Goal: Information Seeking & Learning: Find specific fact

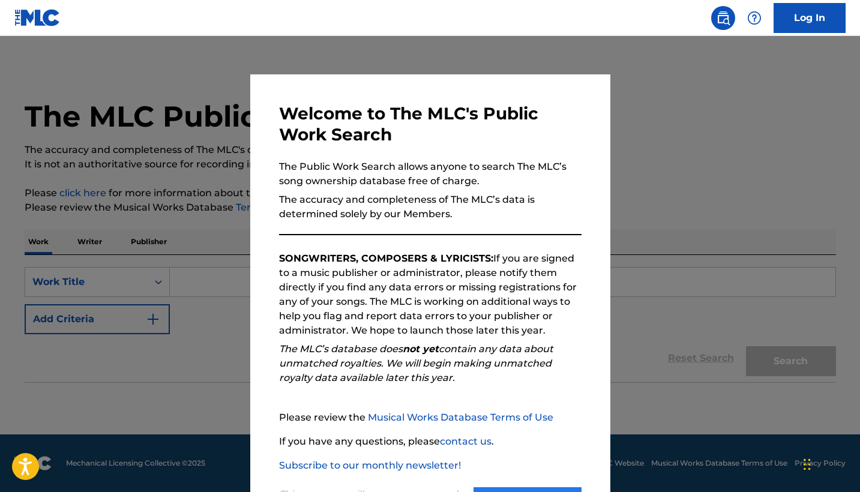
scroll to position [57, 0]
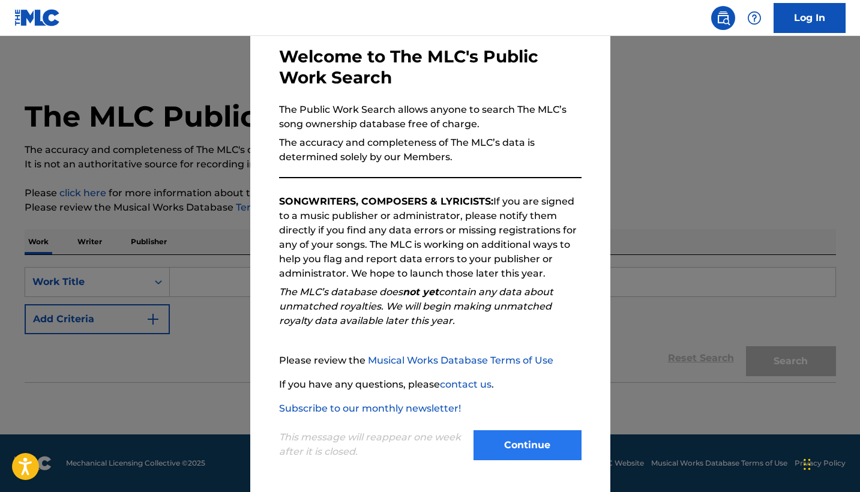
click at [529, 458] on button "Continue" at bounding box center [527, 445] width 108 height 30
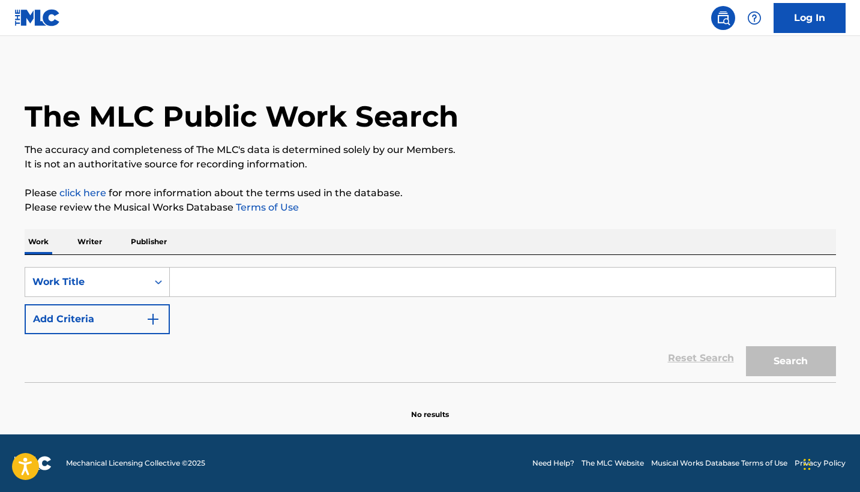
scroll to position [0, 0]
click at [155, 237] on p "Publisher" at bounding box center [148, 241] width 43 height 25
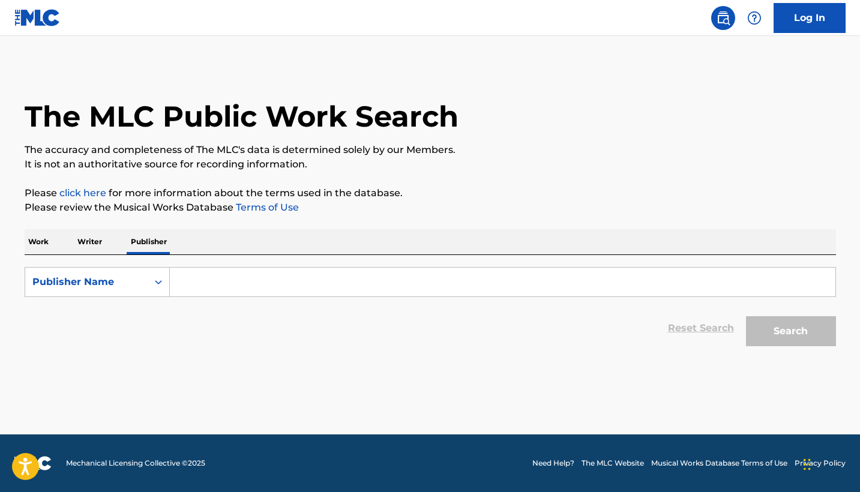
click at [86, 243] on p "Writer" at bounding box center [90, 241] width 32 height 25
click at [226, 289] on input "Search Form" at bounding box center [502, 282] width 665 height 29
paste input "[PERSON_NAME]"
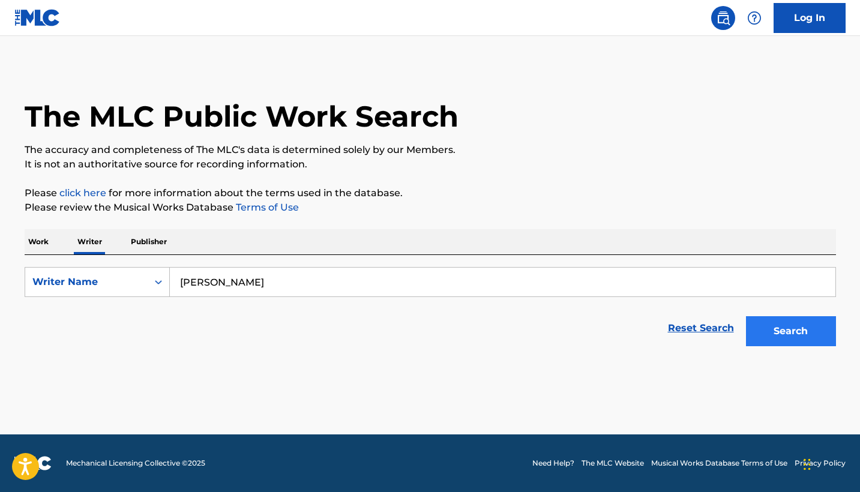
click at [817, 340] on button "Search" at bounding box center [791, 331] width 90 height 30
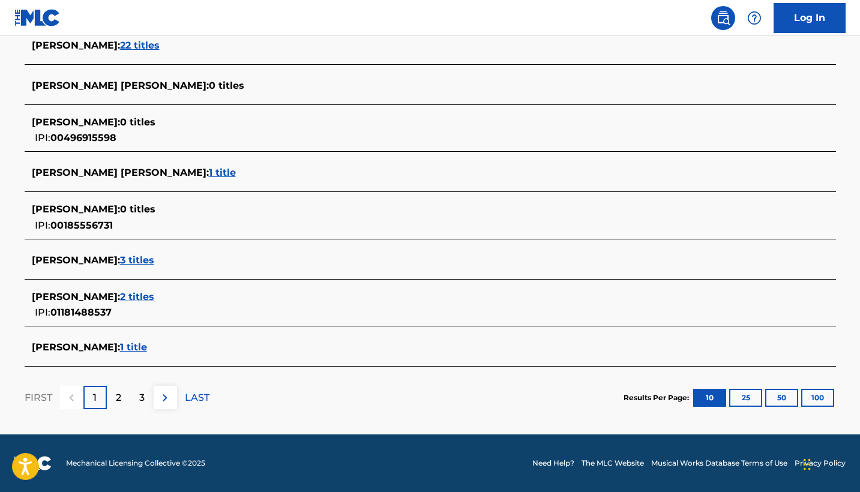
scroll to position [434, 0]
click at [154, 262] on span "3 titles" at bounding box center [137, 259] width 34 height 11
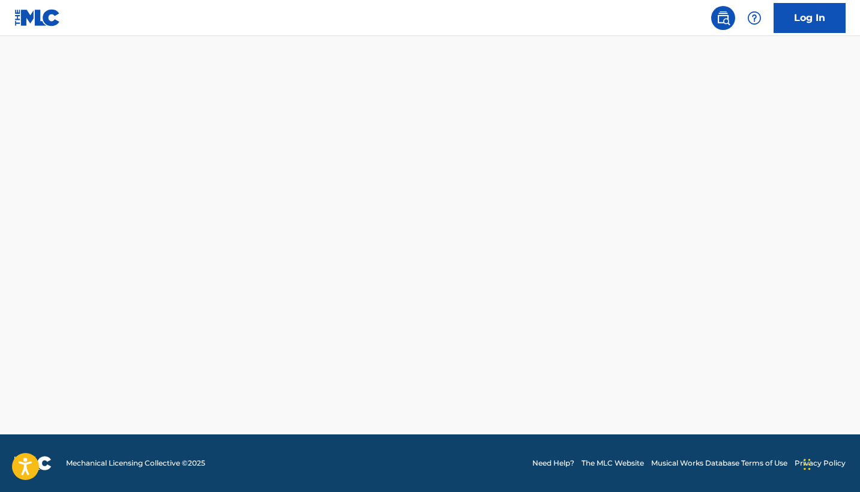
scroll to position [312, 0]
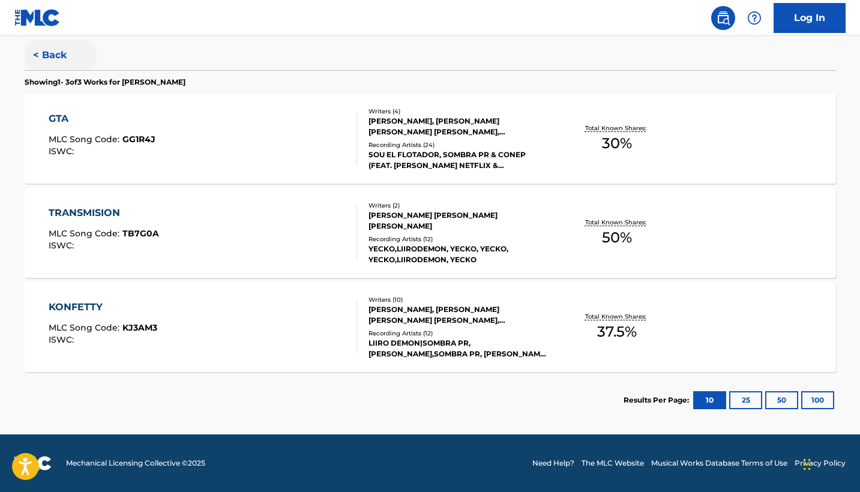
click at [48, 54] on button "< Back" at bounding box center [61, 55] width 72 height 30
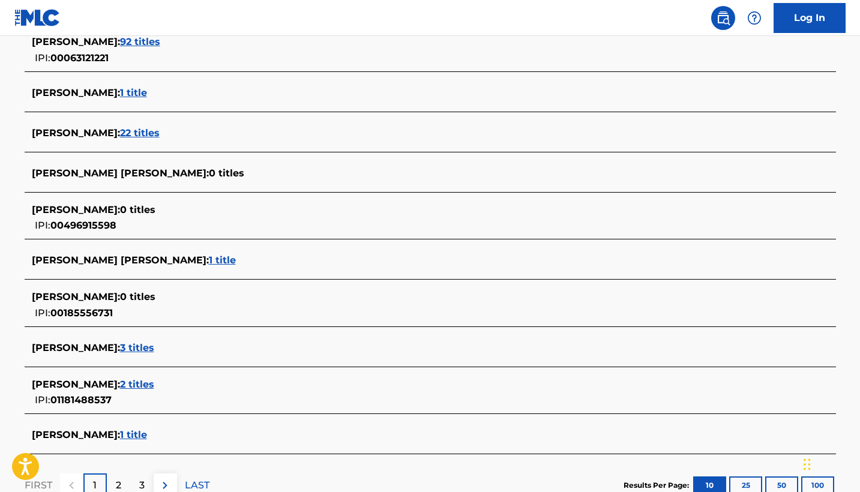
scroll to position [347, 0]
click at [154, 348] on span "3 titles" at bounding box center [137, 346] width 34 height 11
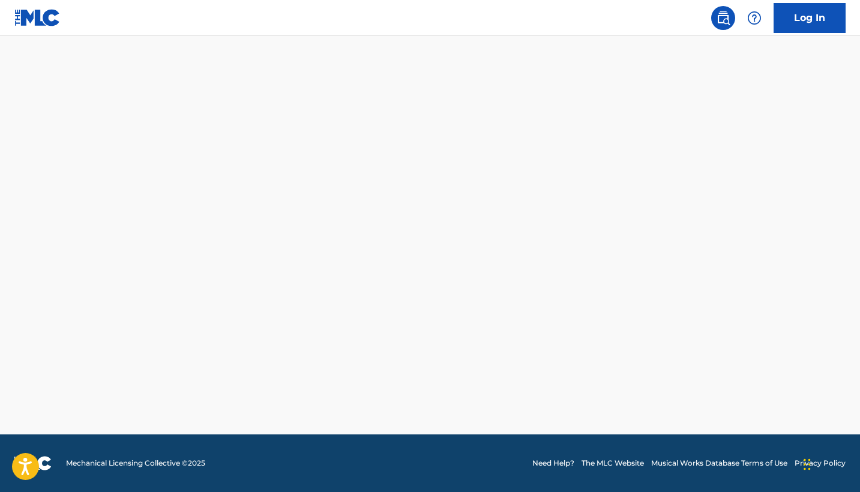
scroll to position [312, 0]
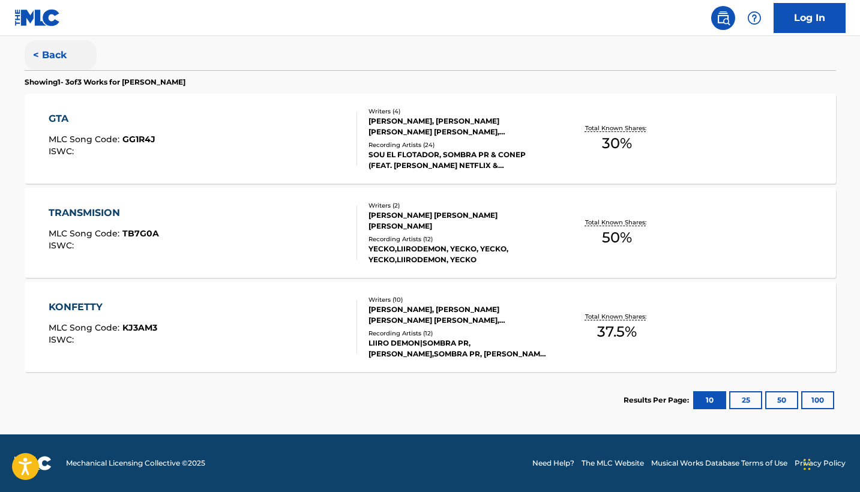
click at [50, 46] on button "< Back" at bounding box center [61, 55] width 72 height 30
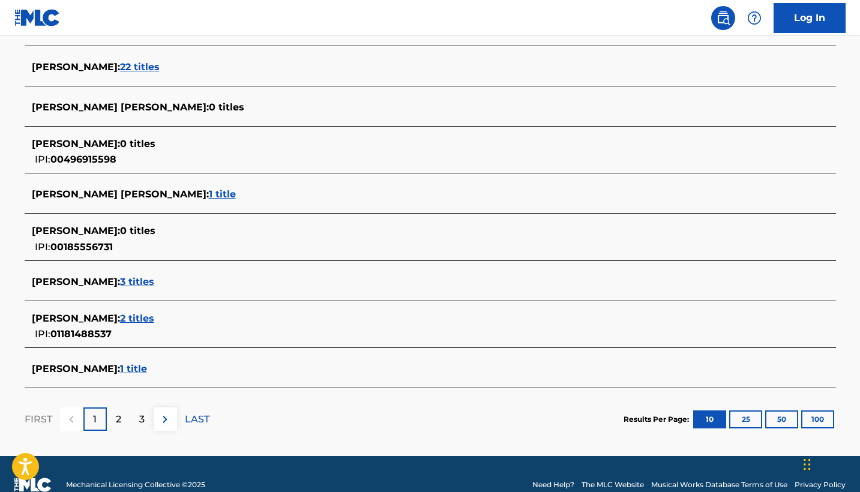
scroll to position [412, 0]
click at [111, 418] on div "2" at bounding box center [118, 419] width 23 height 23
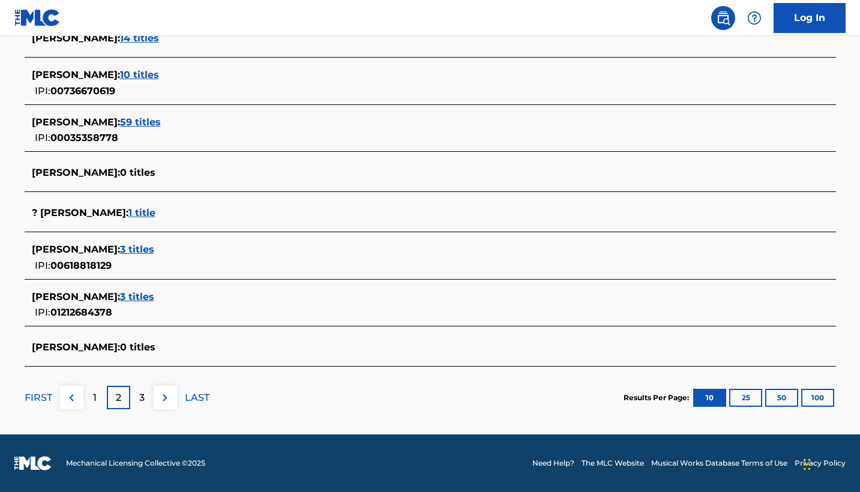
scroll to position [425, 0]
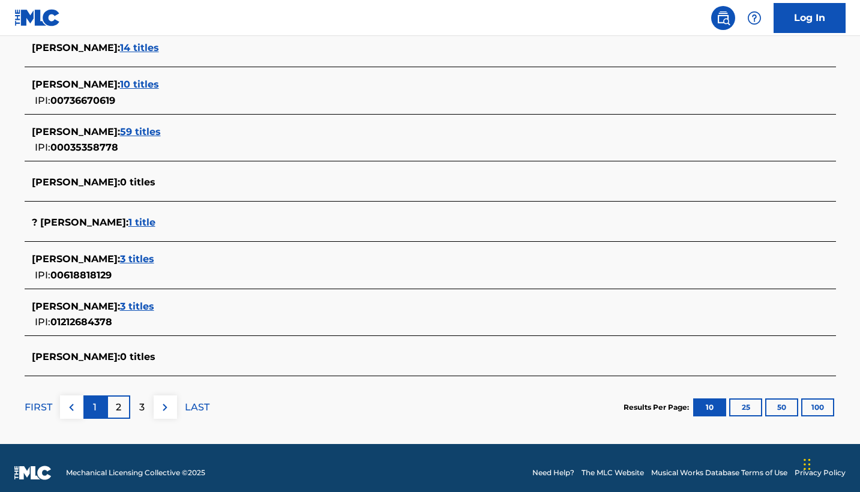
click at [90, 399] on div "1" at bounding box center [94, 406] width 23 height 23
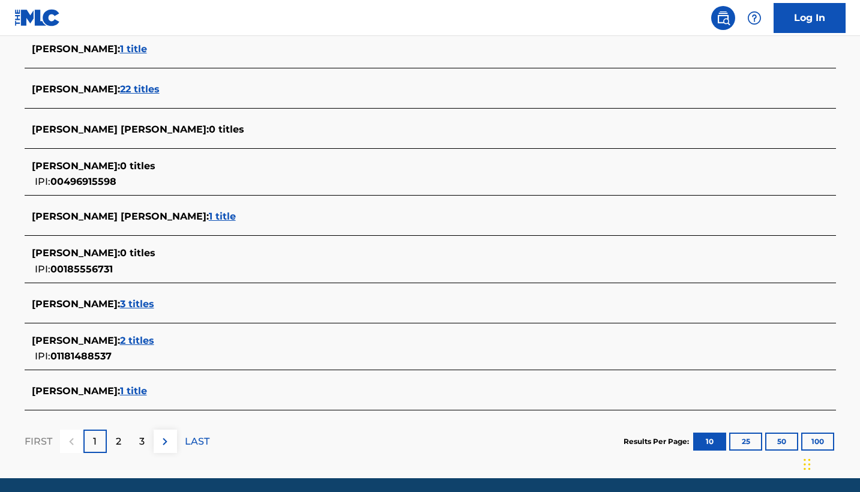
scroll to position [391, 0]
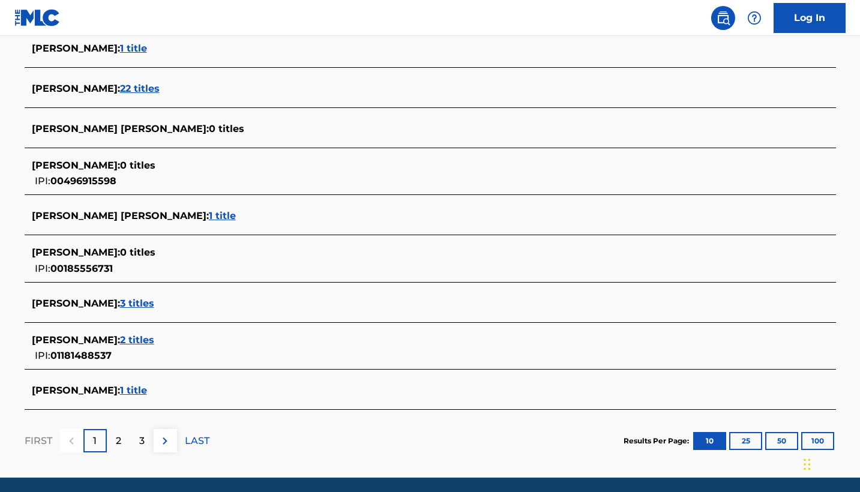
click at [154, 299] on span "3 titles" at bounding box center [137, 303] width 34 height 11
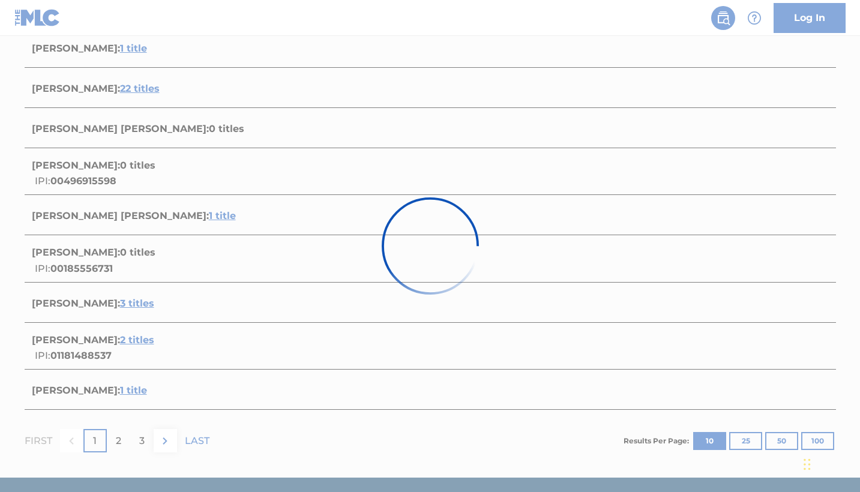
scroll to position [312, 0]
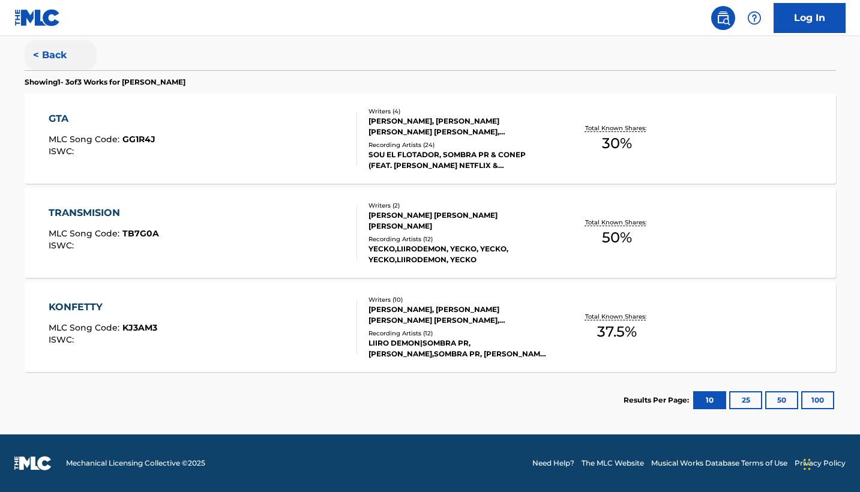
click at [41, 53] on button "< Back" at bounding box center [61, 55] width 72 height 30
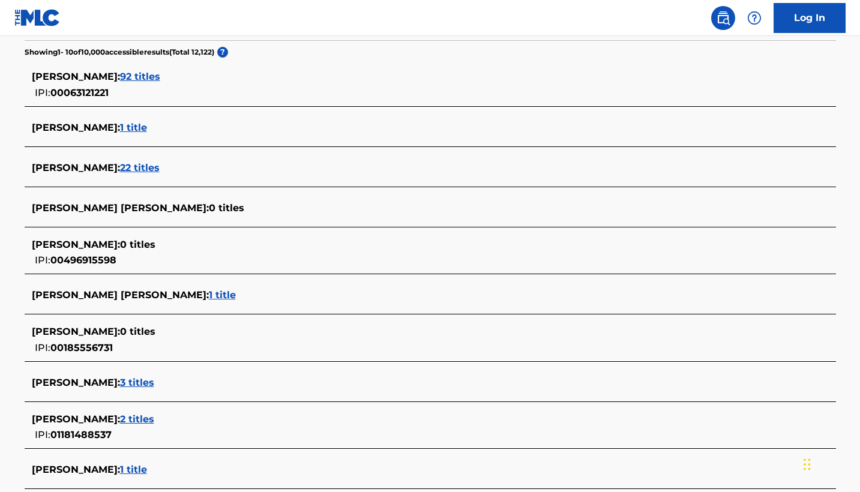
click at [154, 381] on span "3 titles" at bounding box center [137, 382] width 34 height 11
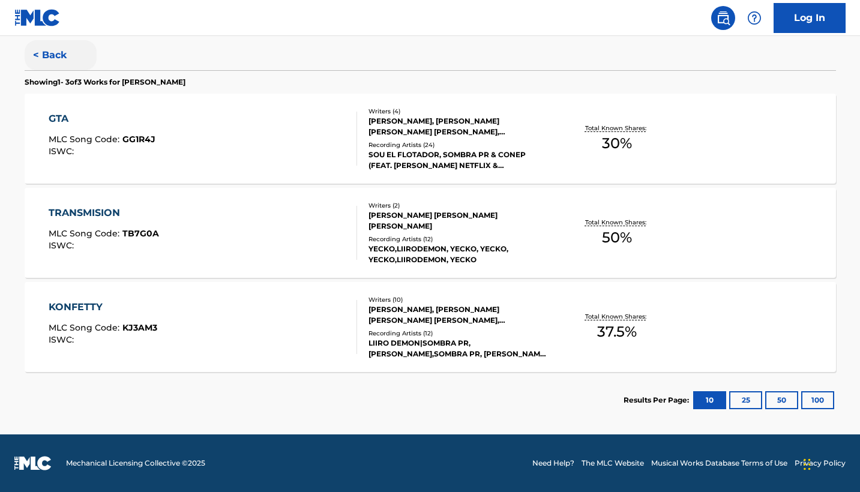
click at [34, 54] on button "< Back" at bounding box center [61, 55] width 72 height 30
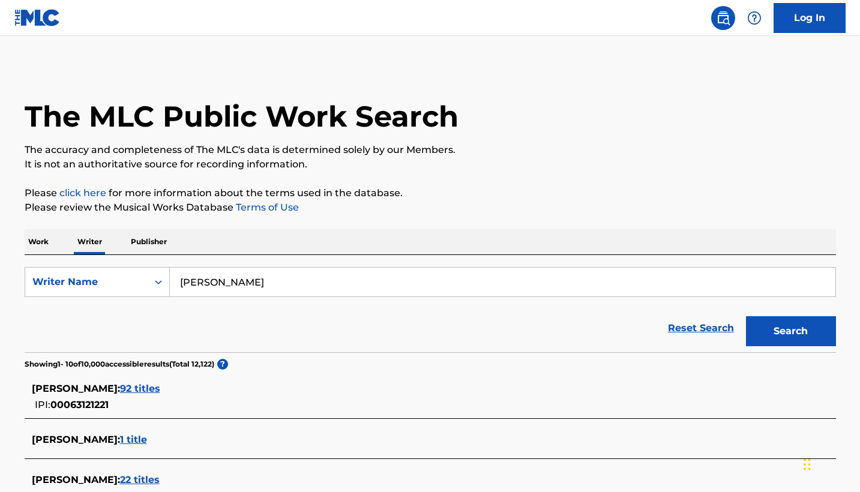
scroll to position [0, 0]
drag, startPoint x: 305, startPoint y: 281, endPoint x: 180, endPoint y: 277, distance: 124.9
click at [180, 277] on input "[PERSON_NAME]" at bounding box center [502, 282] width 665 height 29
type input "[PERSON_NAME]"
click at [818, 340] on button "Search" at bounding box center [791, 331] width 90 height 30
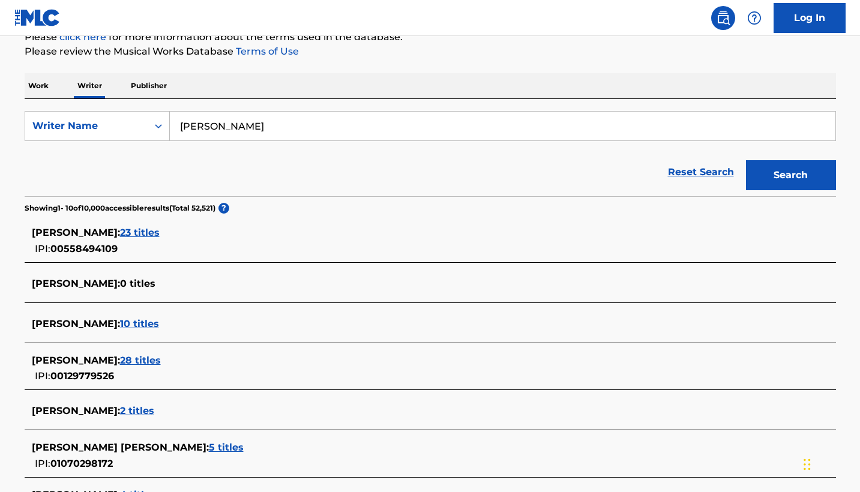
scroll to position [159, 0]
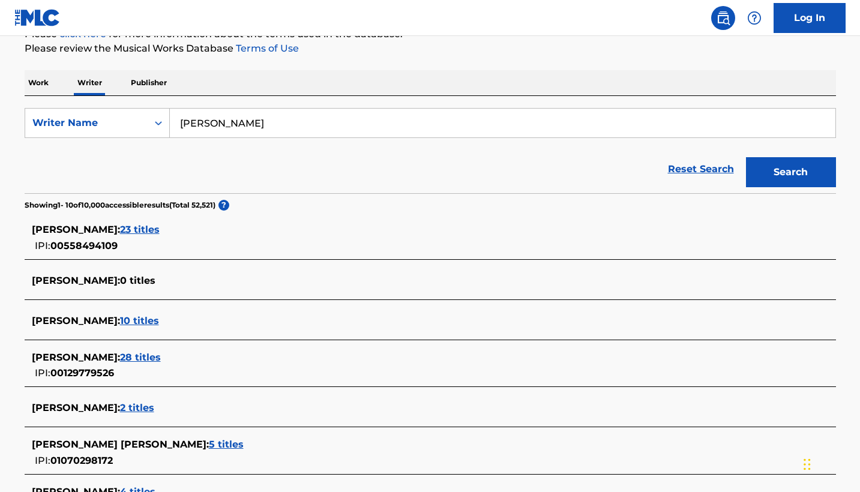
click at [160, 229] on span "23 titles" at bounding box center [140, 229] width 40 height 11
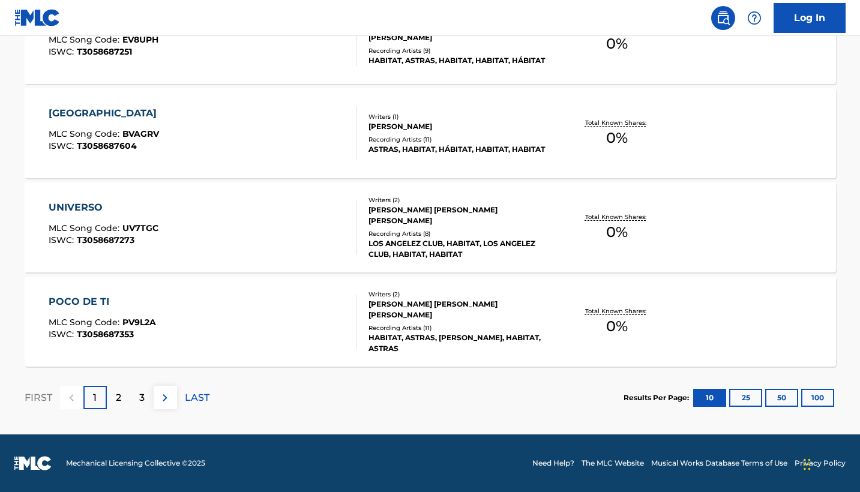
scroll to position [977, 0]
click at [110, 393] on div "2" at bounding box center [118, 397] width 23 height 23
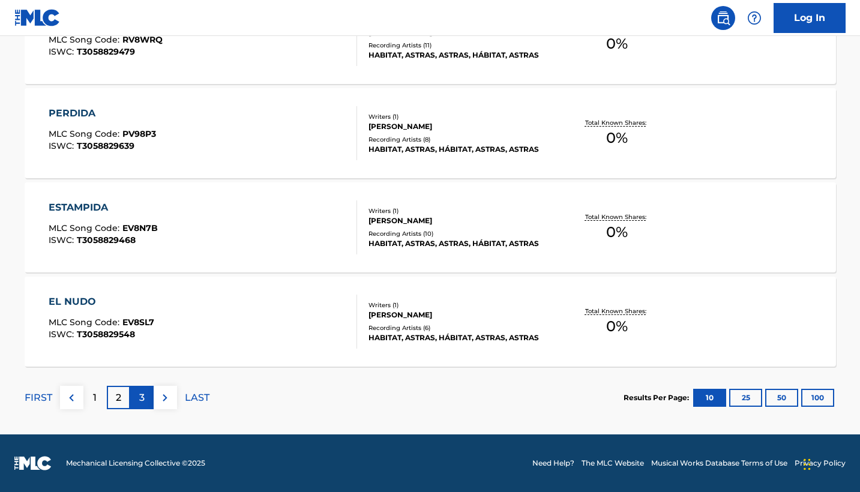
click at [143, 399] on p "3" at bounding box center [141, 398] width 5 height 14
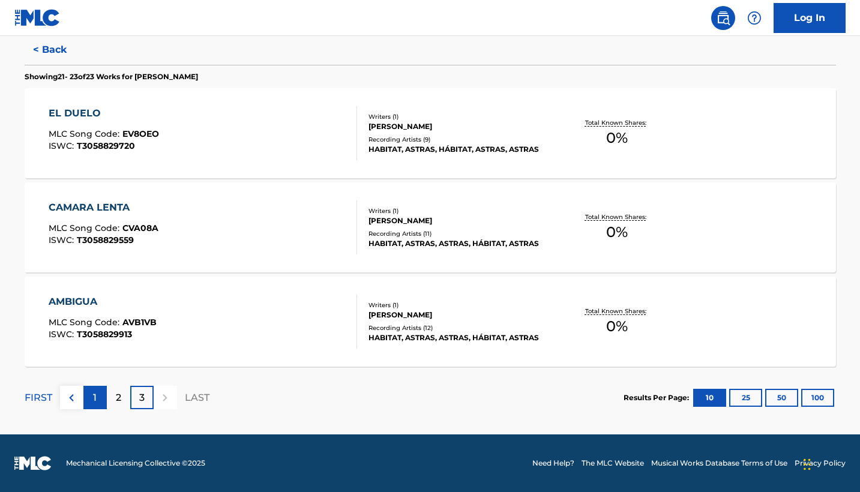
scroll to position [317, 0]
click at [44, 394] on p "FIRST" at bounding box center [39, 398] width 28 height 14
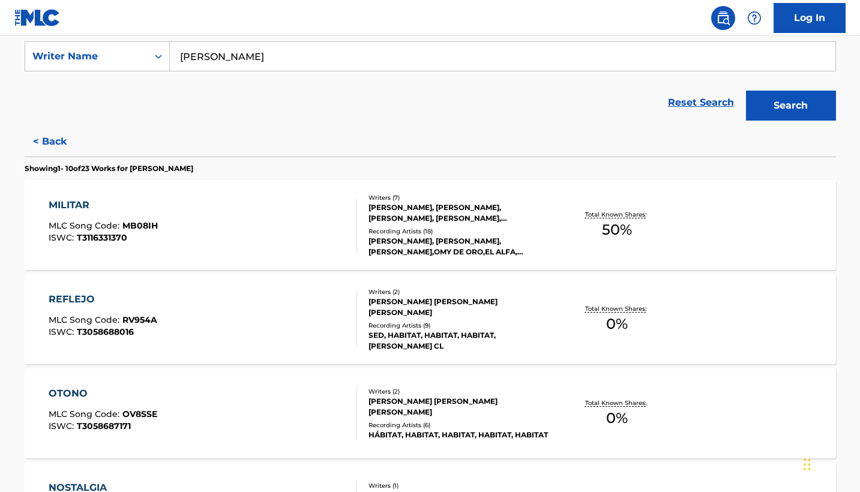
scroll to position [198, 0]
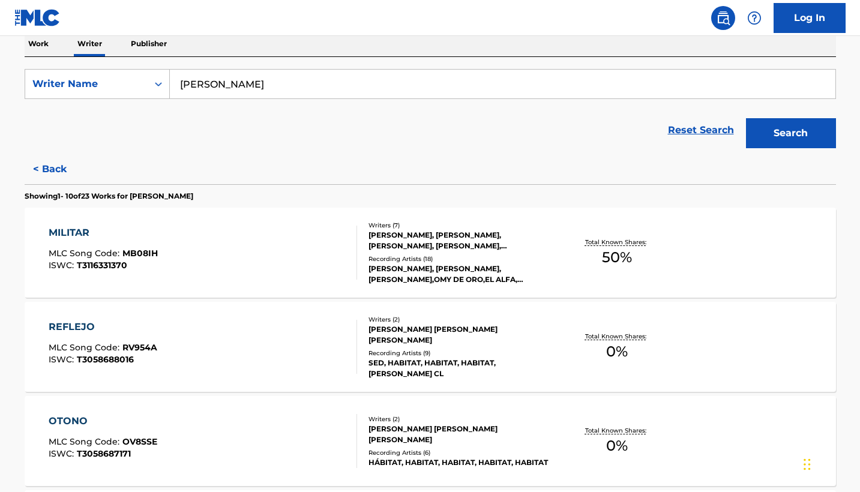
click at [830, 136] on button "Search" at bounding box center [791, 133] width 90 height 30
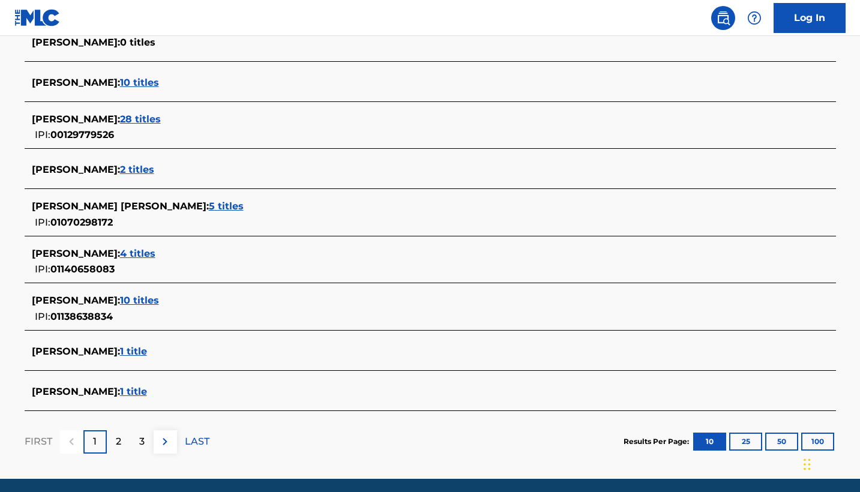
scroll to position [407, 0]
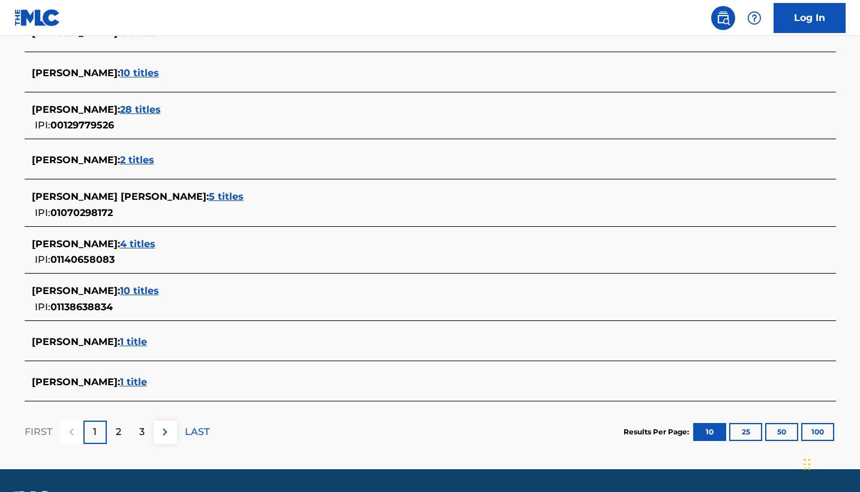
click at [147, 342] on span "1 title" at bounding box center [133, 341] width 27 height 11
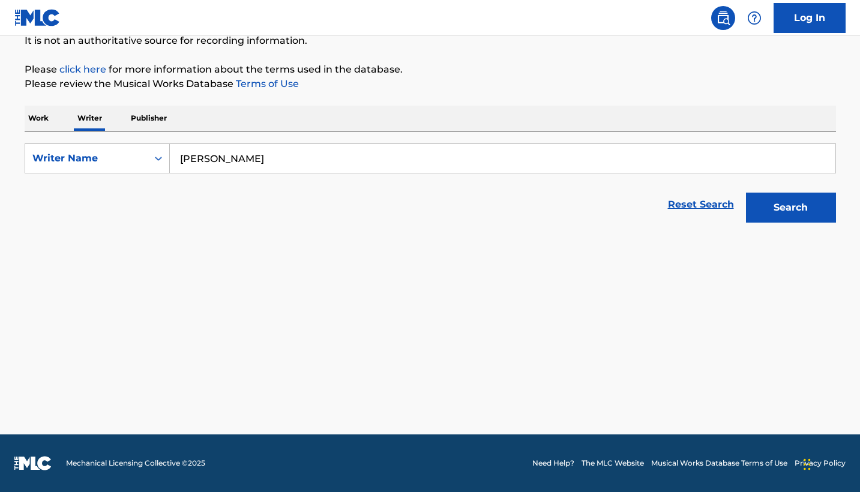
scroll to position [124, 0]
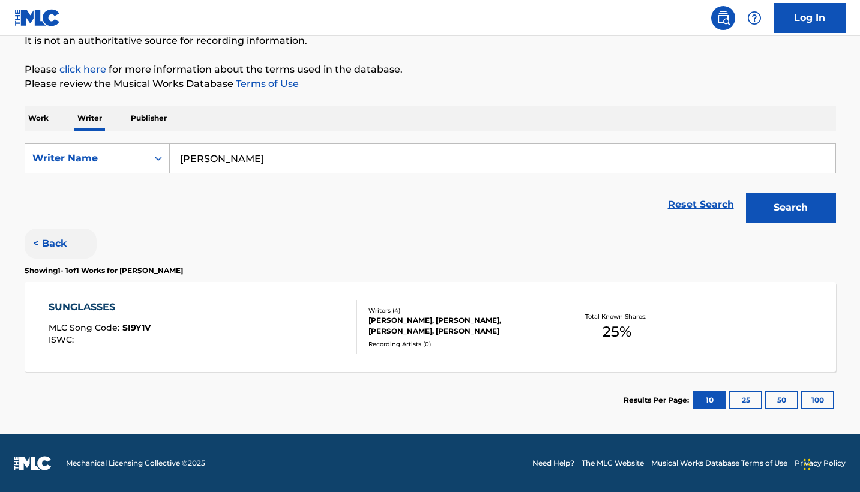
click at [53, 255] on button "< Back" at bounding box center [61, 244] width 72 height 30
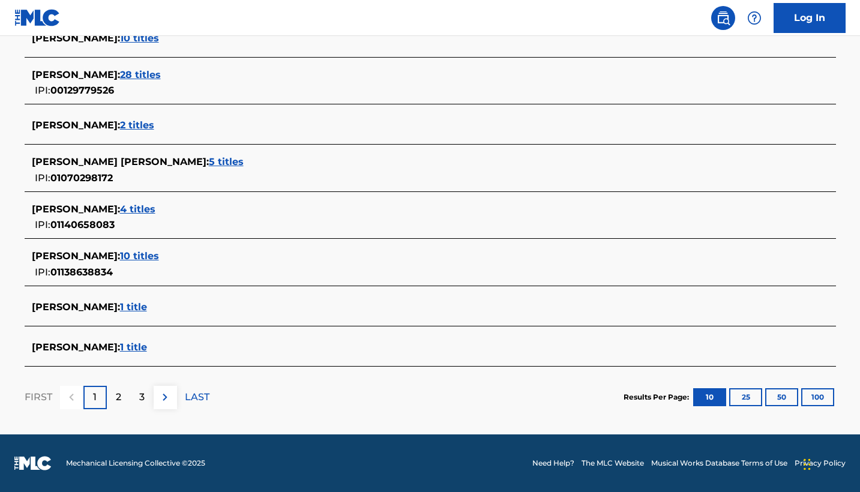
scroll to position [442, 0]
click at [147, 347] on span "1 title" at bounding box center [133, 346] width 27 height 11
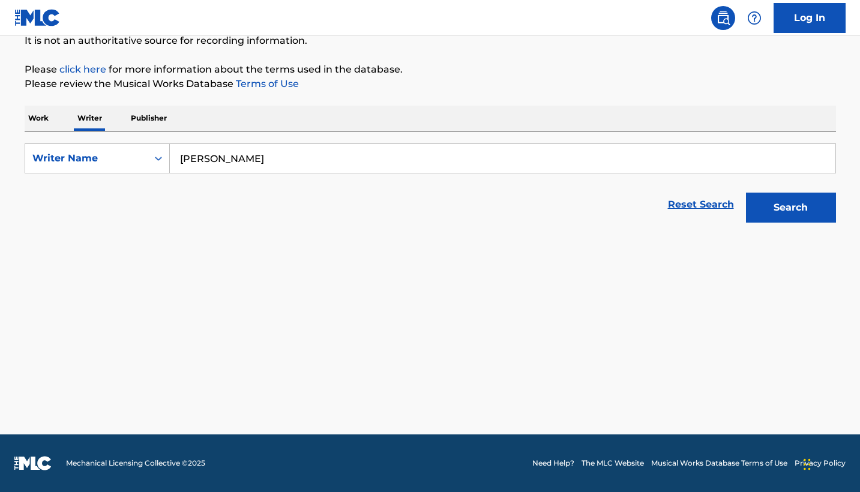
scroll to position [124, 0]
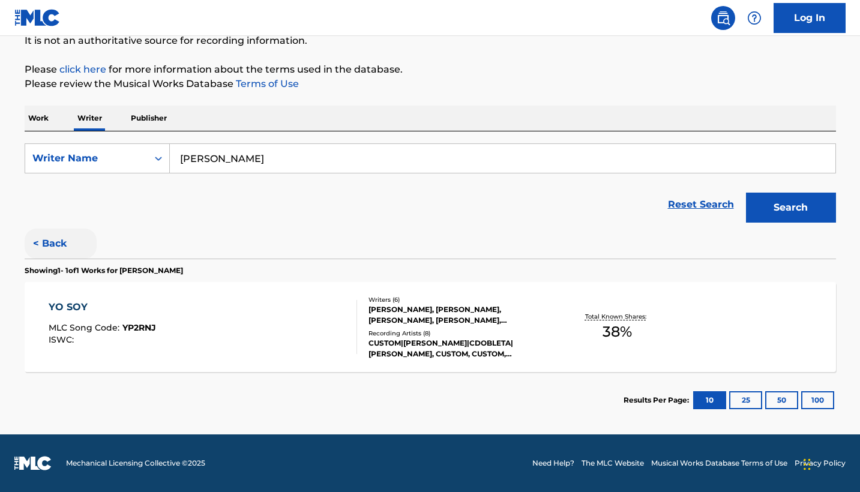
click at [54, 250] on button "< Back" at bounding box center [61, 244] width 72 height 30
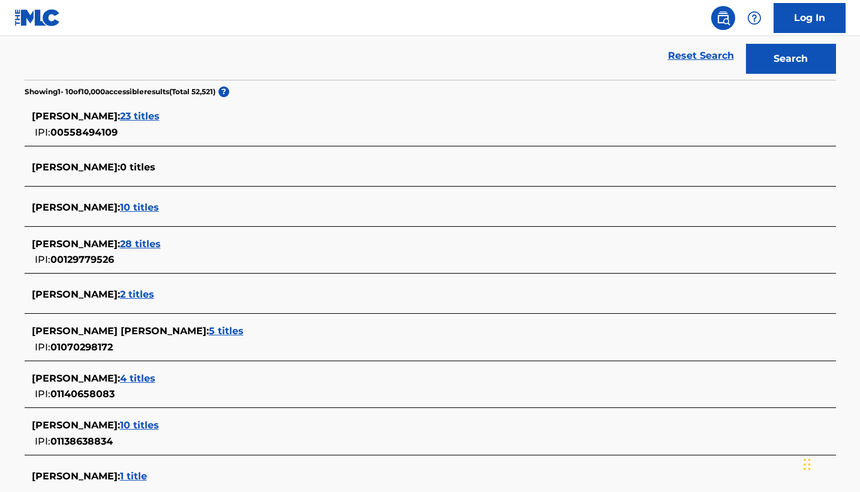
scroll to position [286, 0]
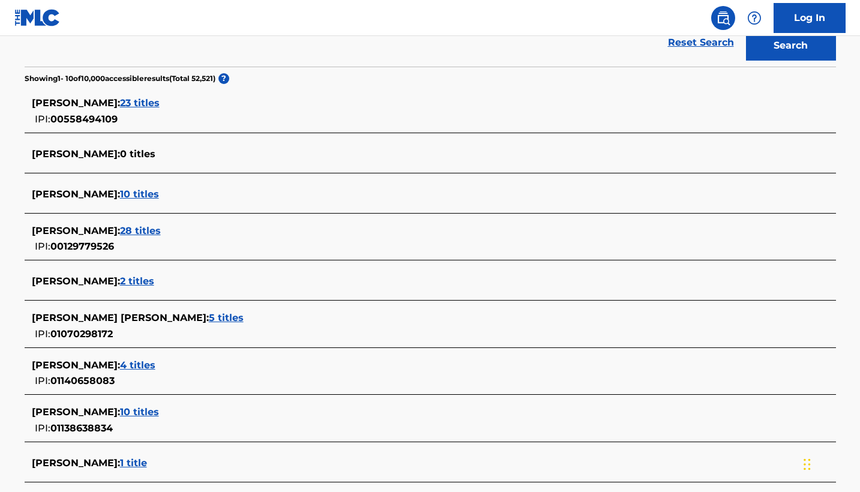
click at [213, 316] on span "5 titles" at bounding box center [226, 317] width 35 height 11
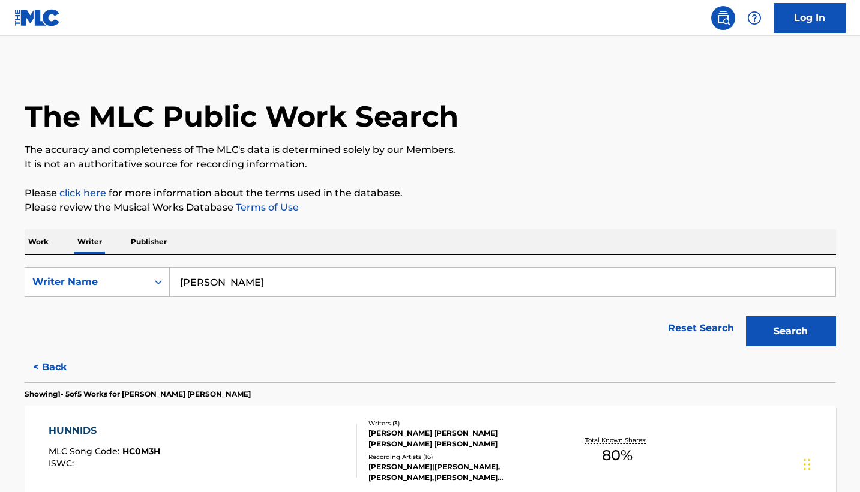
scroll to position [0, 0]
click at [782, 329] on button "Search" at bounding box center [791, 331] width 90 height 30
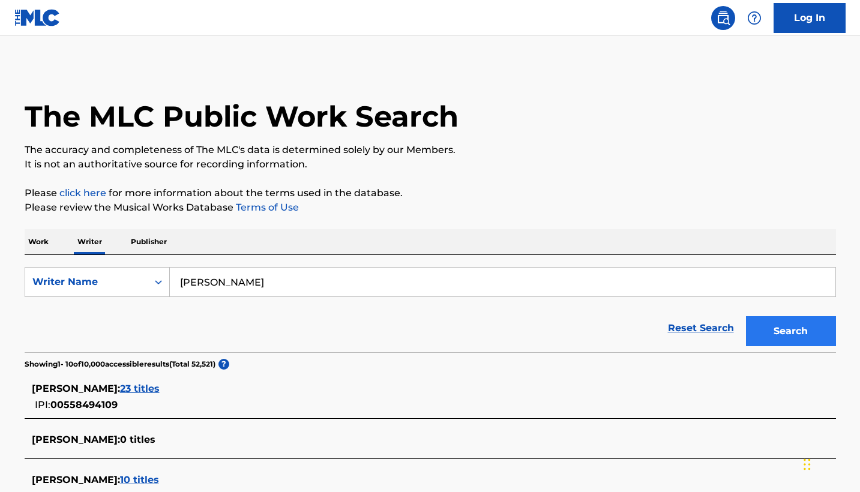
click at [782, 329] on button "Search" at bounding box center [791, 331] width 90 height 30
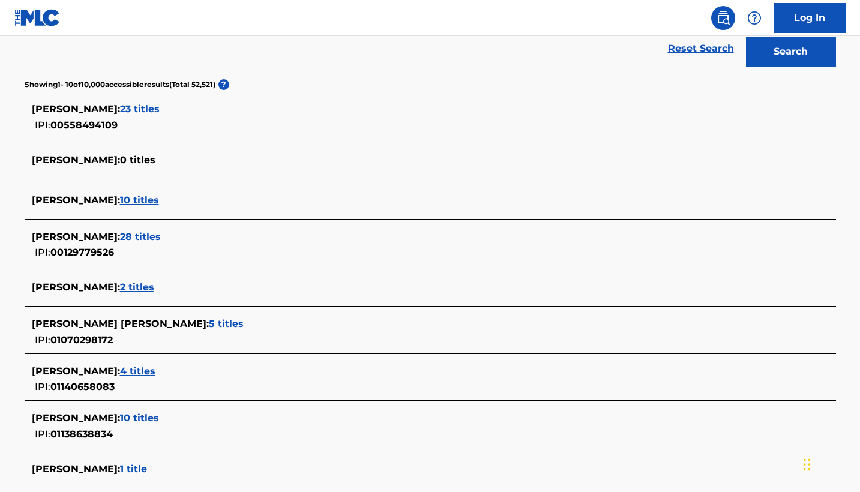
scroll to position [284, 0]
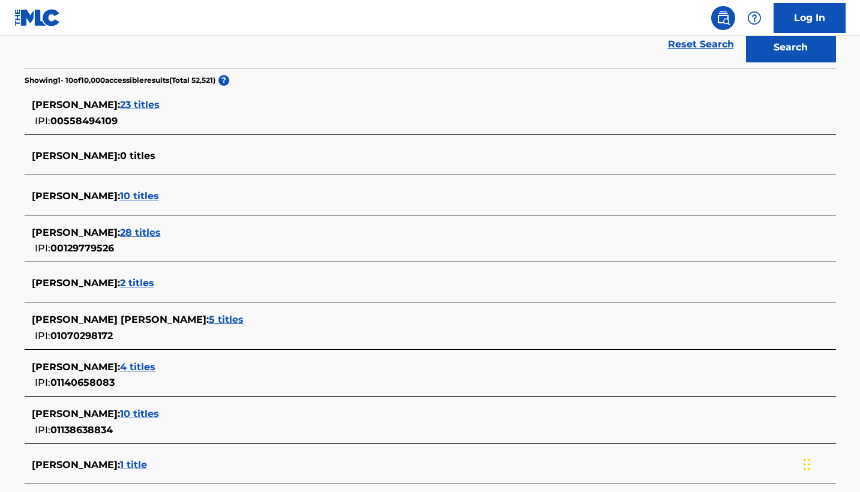
click at [159, 194] on span "10 titles" at bounding box center [139, 195] width 39 height 11
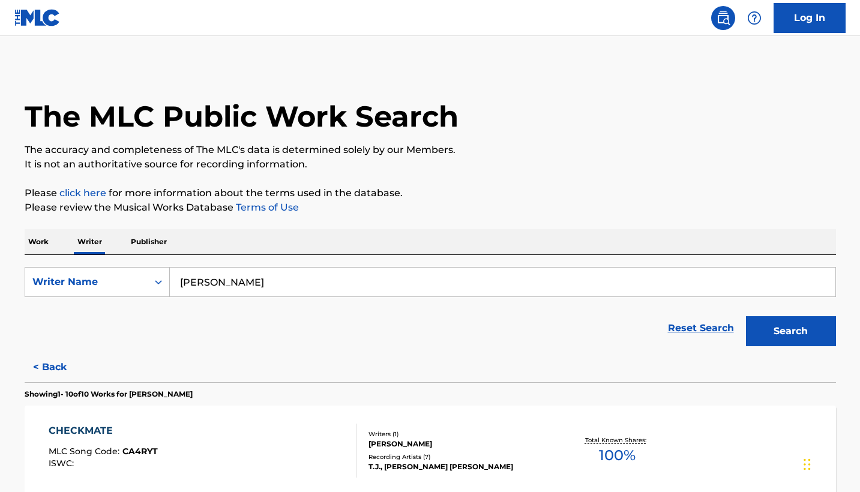
scroll to position [0, 0]
click at [55, 373] on button "< Back" at bounding box center [61, 367] width 72 height 30
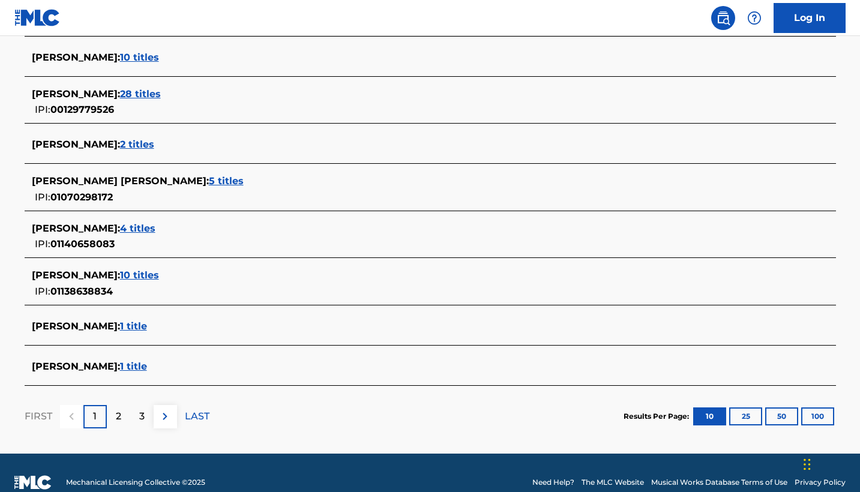
scroll to position [428, 0]
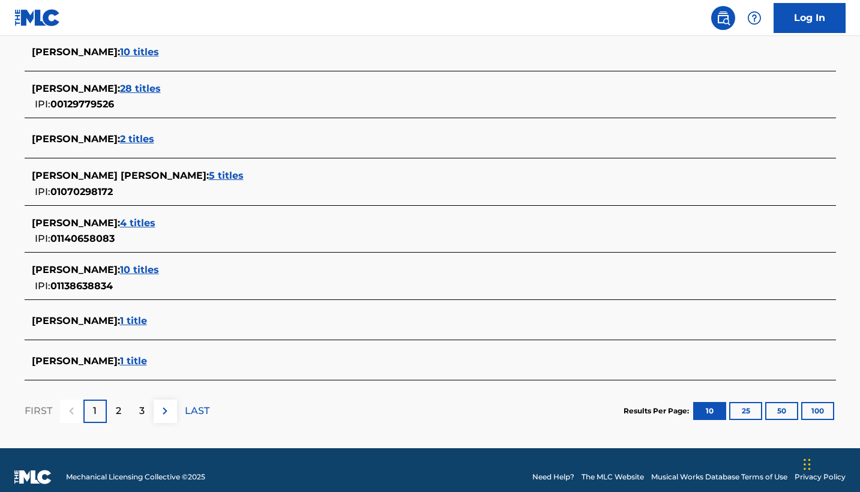
click at [146, 272] on span "10 titles" at bounding box center [139, 269] width 39 height 11
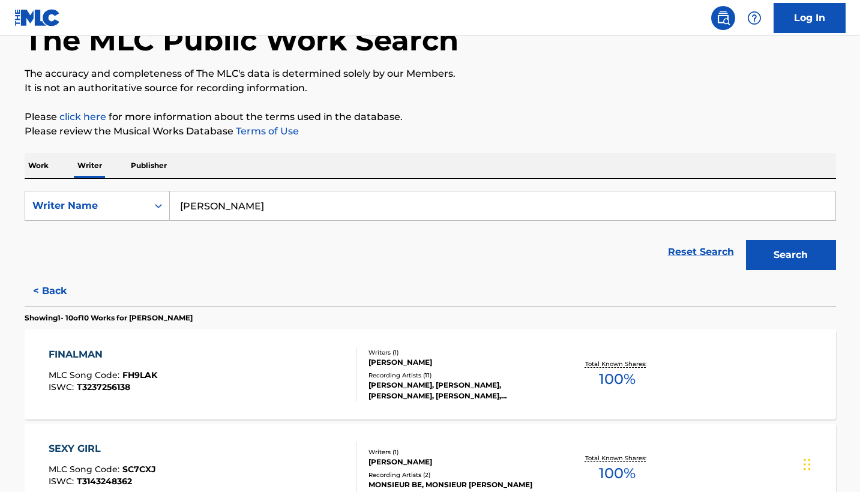
scroll to position [10, 0]
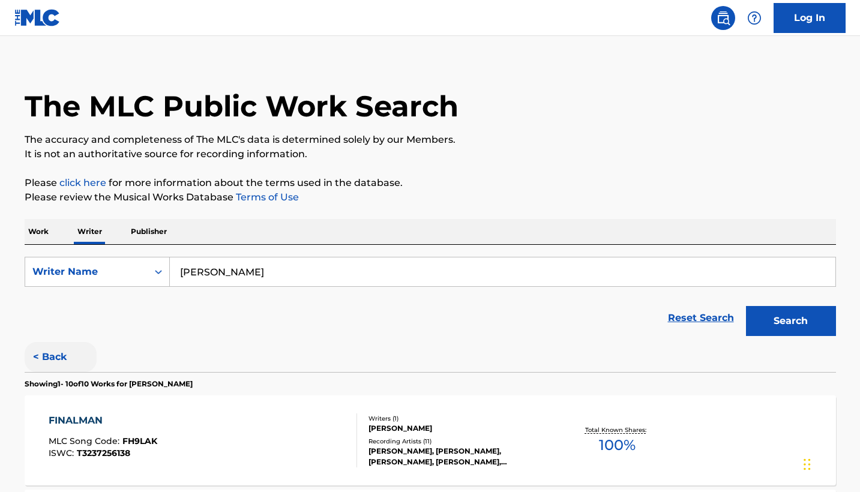
click at [52, 348] on button "< Back" at bounding box center [61, 357] width 72 height 30
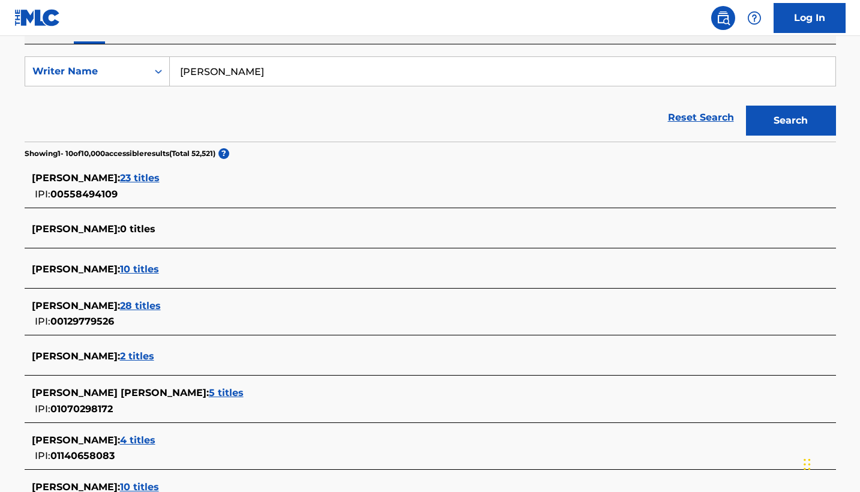
scroll to position [256, 0]
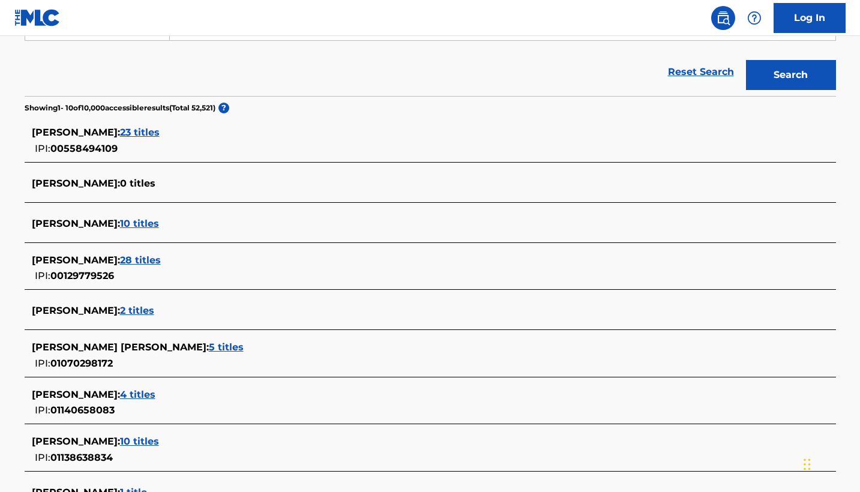
click at [221, 347] on span "5 titles" at bounding box center [226, 346] width 35 height 11
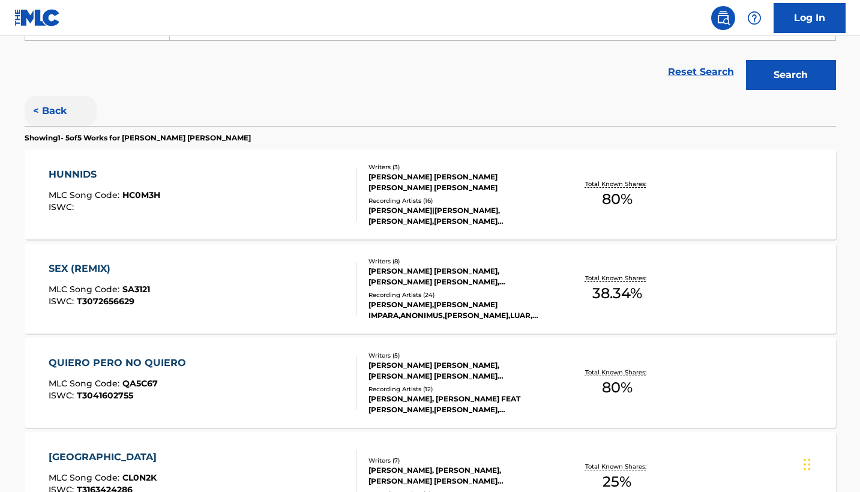
click at [48, 105] on button "< Back" at bounding box center [61, 111] width 72 height 30
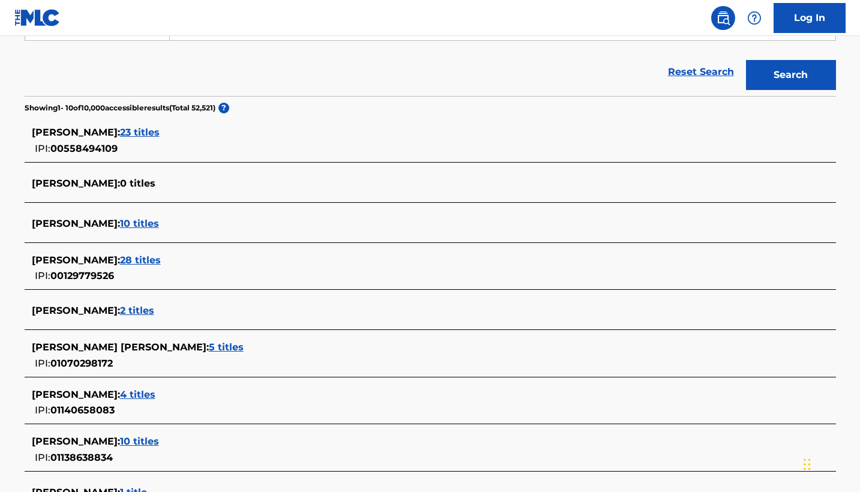
click at [219, 348] on span "5 titles" at bounding box center [226, 346] width 35 height 11
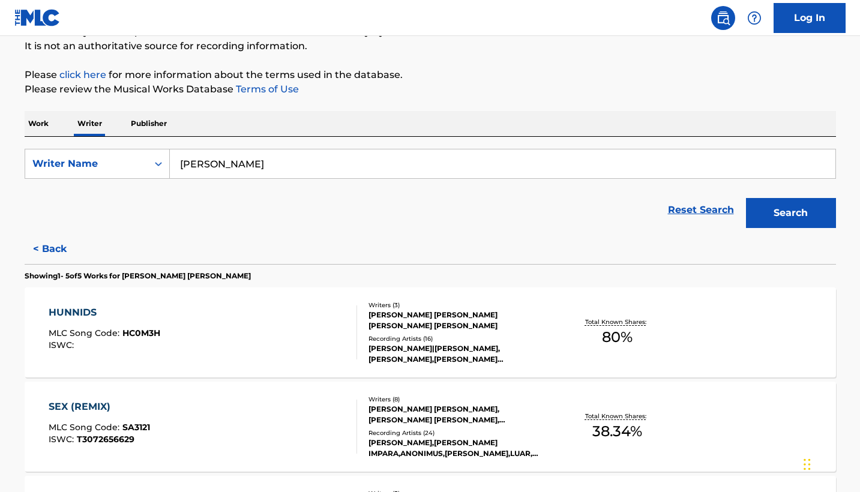
scroll to position [93, 0]
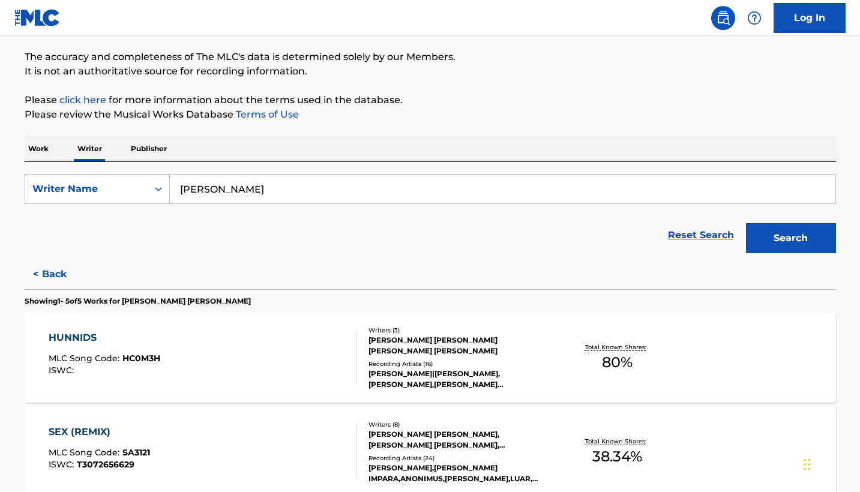
click at [148, 364] on div "MLC Song Code : HC0M3H" at bounding box center [105, 360] width 112 height 12
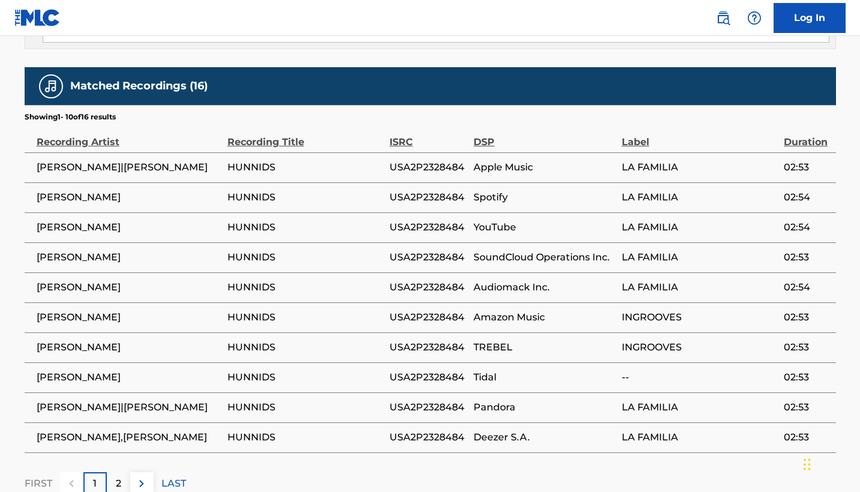
scroll to position [997, 0]
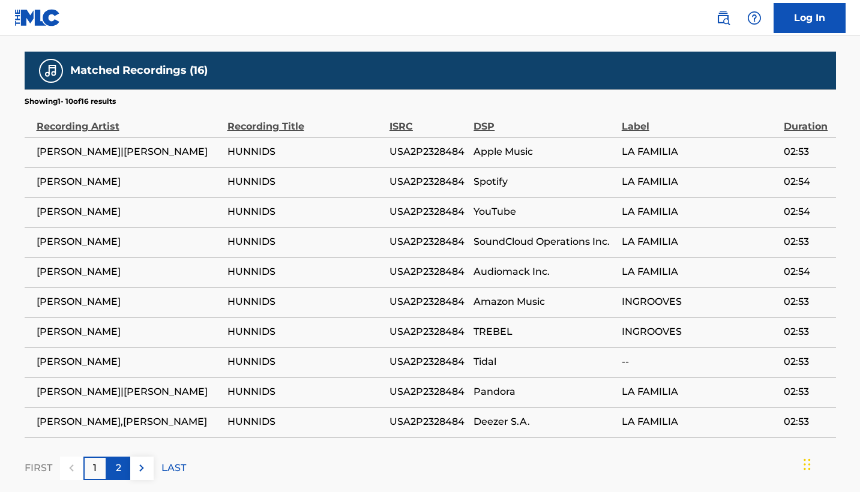
click at [113, 464] on div "2" at bounding box center [118, 468] width 23 height 23
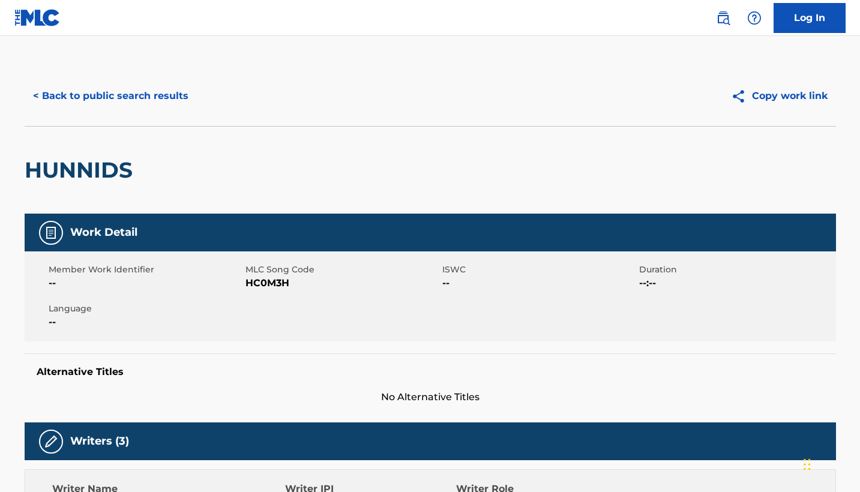
scroll to position [0, 0]
click at [118, 103] on button "< Back to public search results" at bounding box center [111, 96] width 172 height 30
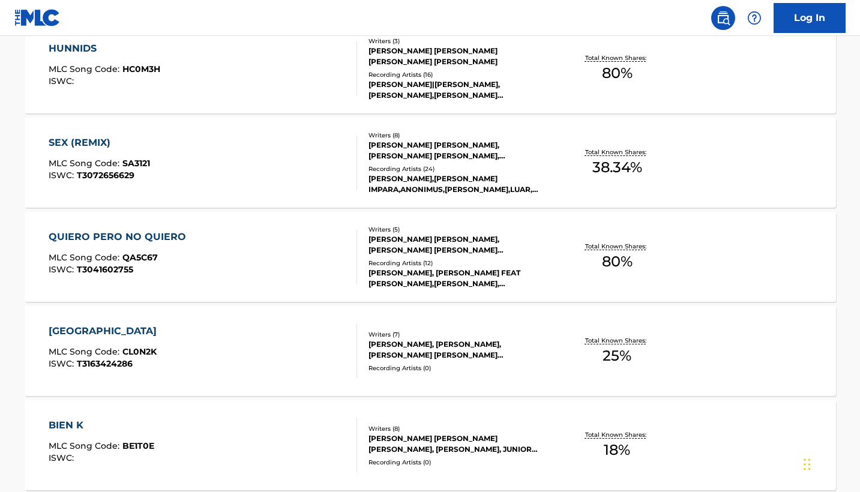
scroll to position [353, 0]
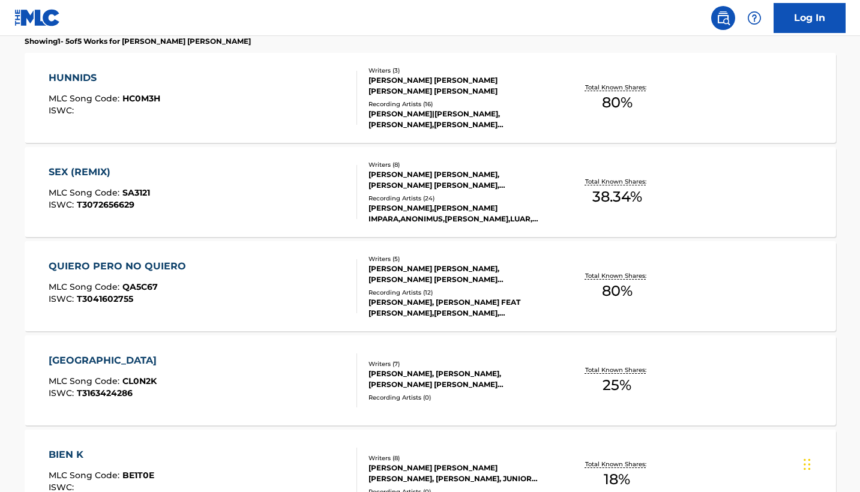
click at [70, 170] on div "SEX (REMIX)" at bounding box center [99, 172] width 101 height 14
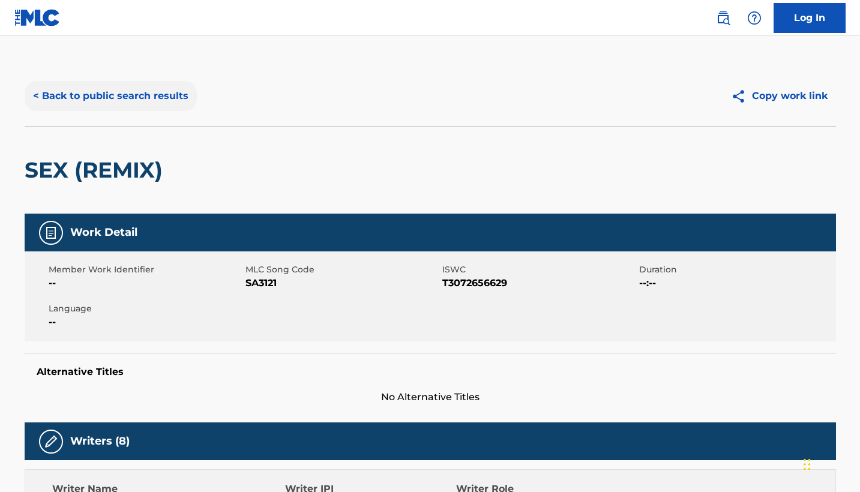
click at [128, 94] on button "< Back to public search results" at bounding box center [111, 96] width 172 height 30
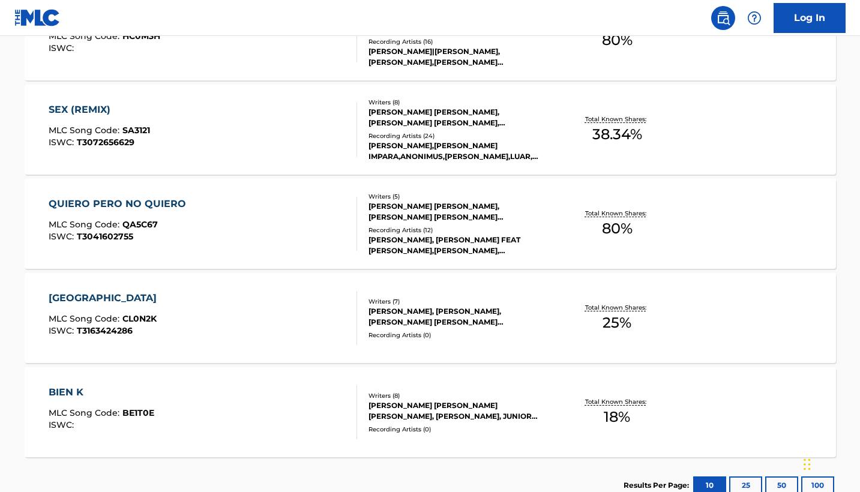
scroll to position [415, 0]
click at [75, 392] on div "BIEN K" at bounding box center [102, 393] width 106 height 14
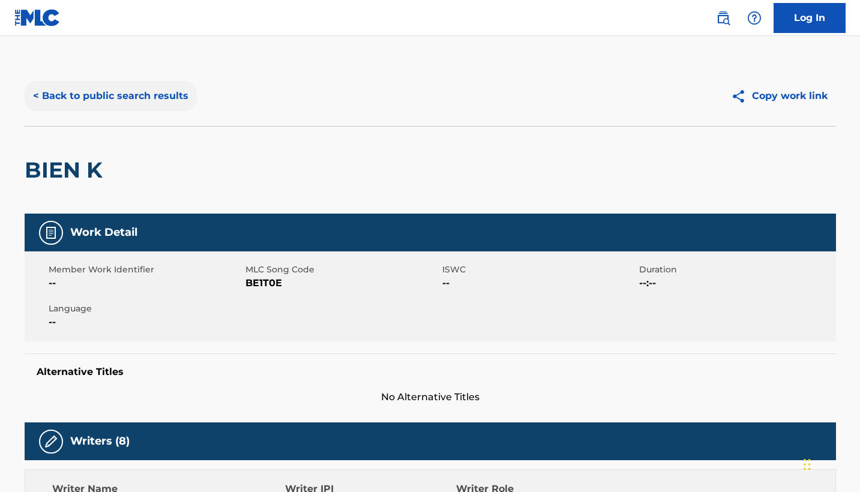
click at [67, 98] on button "< Back to public search results" at bounding box center [111, 96] width 172 height 30
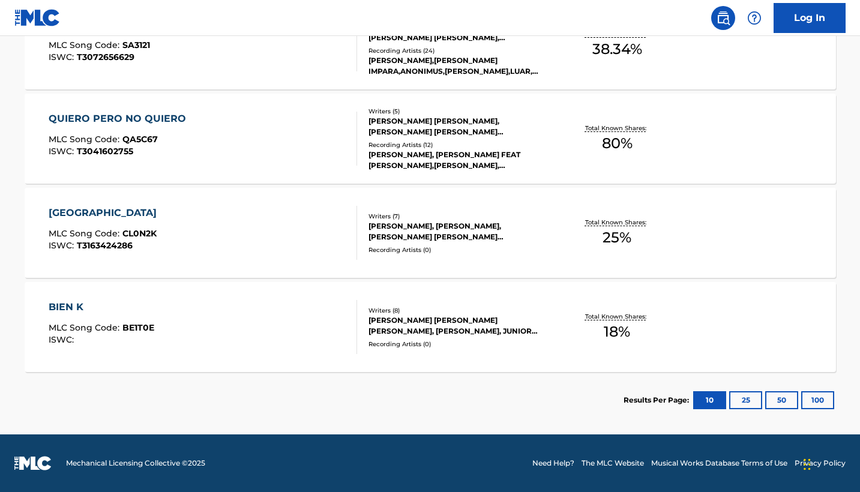
scroll to position [500, 0]
click at [136, 118] on div "QUIERO PERO NO QUIERO" at bounding box center [120, 119] width 143 height 14
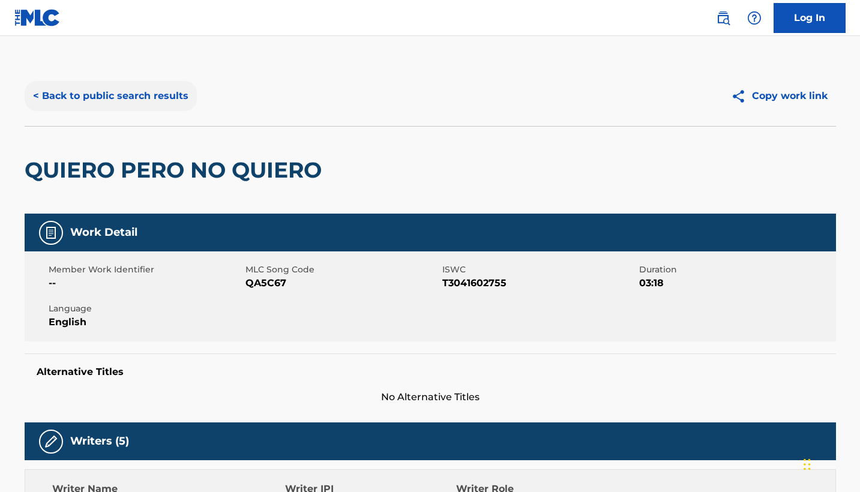
click at [70, 91] on button "< Back to public search results" at bounding box center [111, 96] width 172 height 30
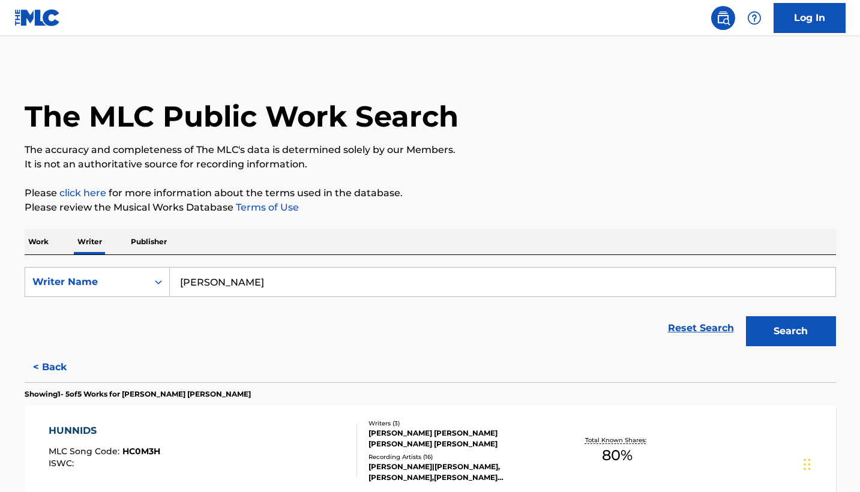
click at [140, 239] on p "Publisher" at bounding box center [148, 241] width 43 height 25
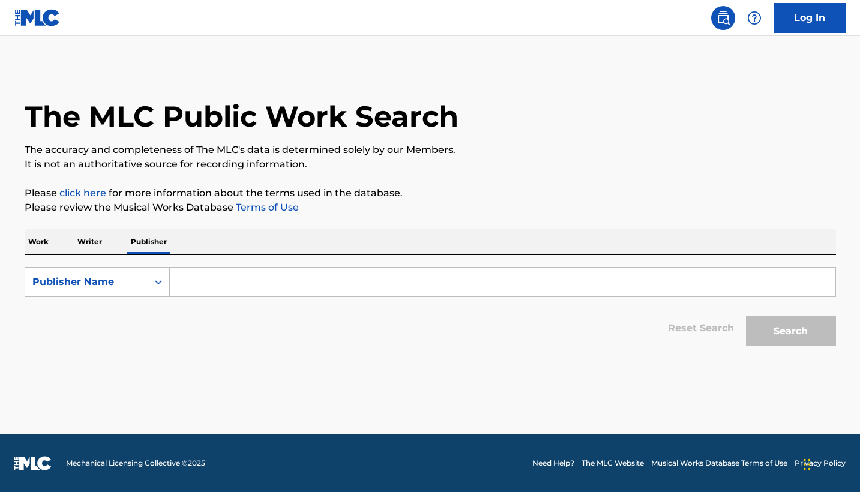
click at [238, 283] on input "Search Form" at bounding box center [502, 282] width 665 height 29
type input "Millo Gang Publishing"
click at [790, 331] on button "Search" at bounding box center [791, 331] width 90 height 30
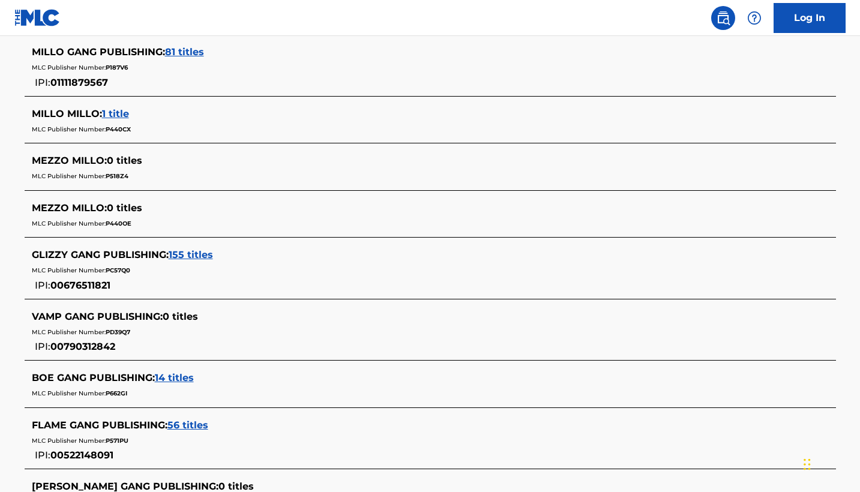
scroll to position [374, 0]
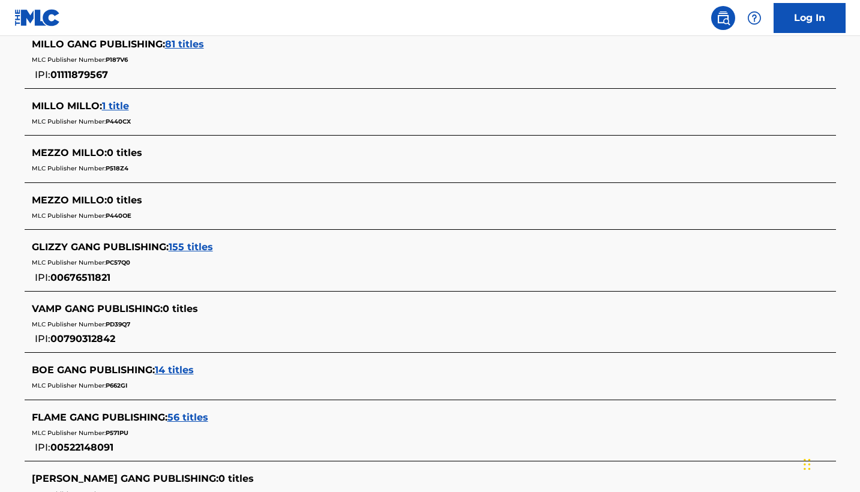
click at [190, 47] on span "81 titles" at bounding box center [184, 43] width 39 height 11
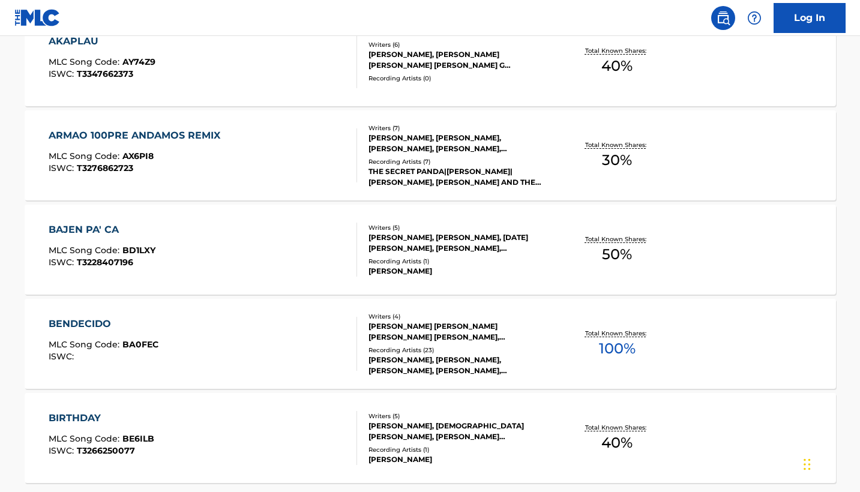
scroll to position [964, 0]
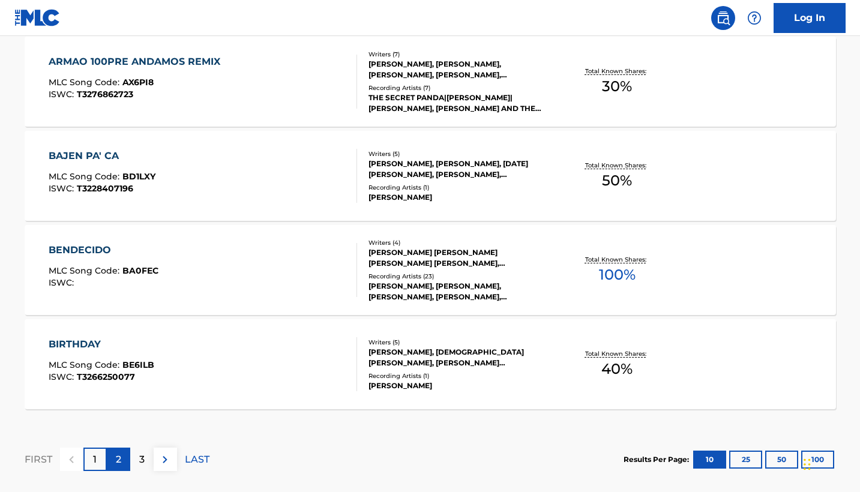
click at [118, 464] on p "2" at bounding box center [118, 459] width 5 height 14
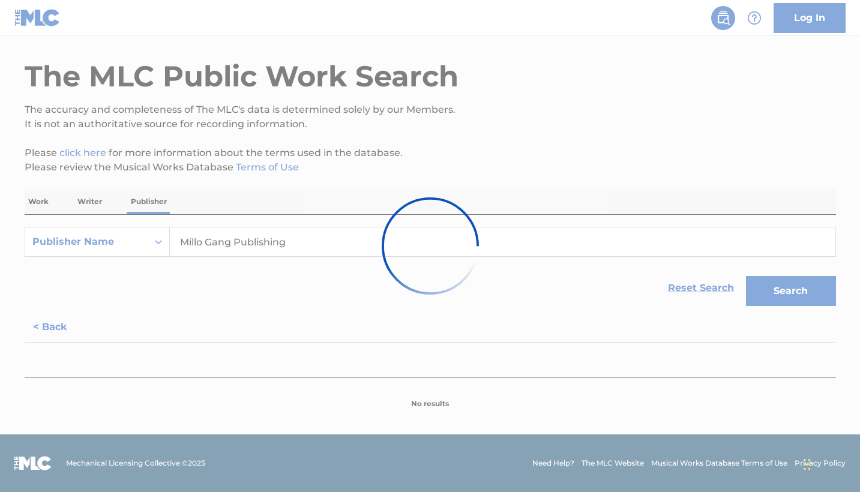
scroll to position [40, 0]
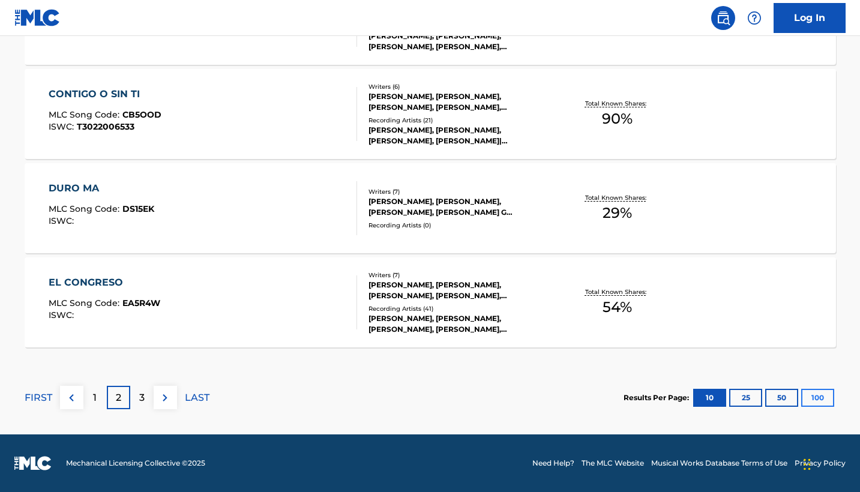
click at [811, 398] on button "100" at bounding box center [817, 398] width 33 height 18
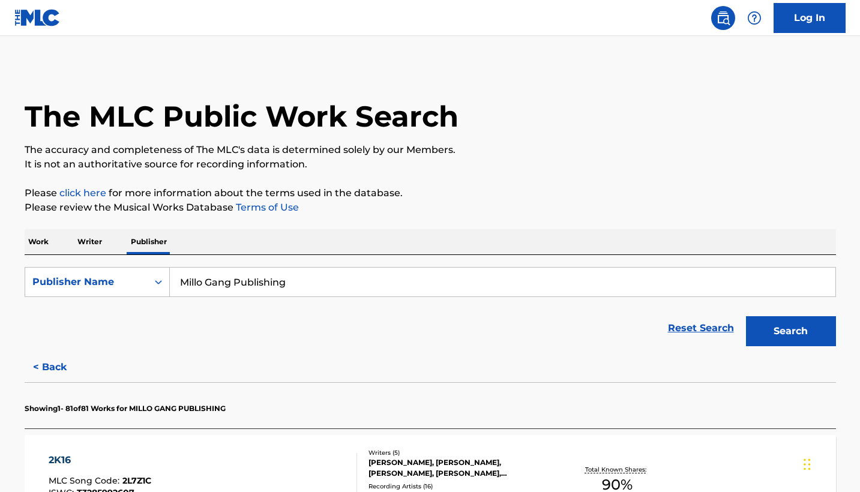
scroll to position [0, 0]
